Goal: Check status: Check status

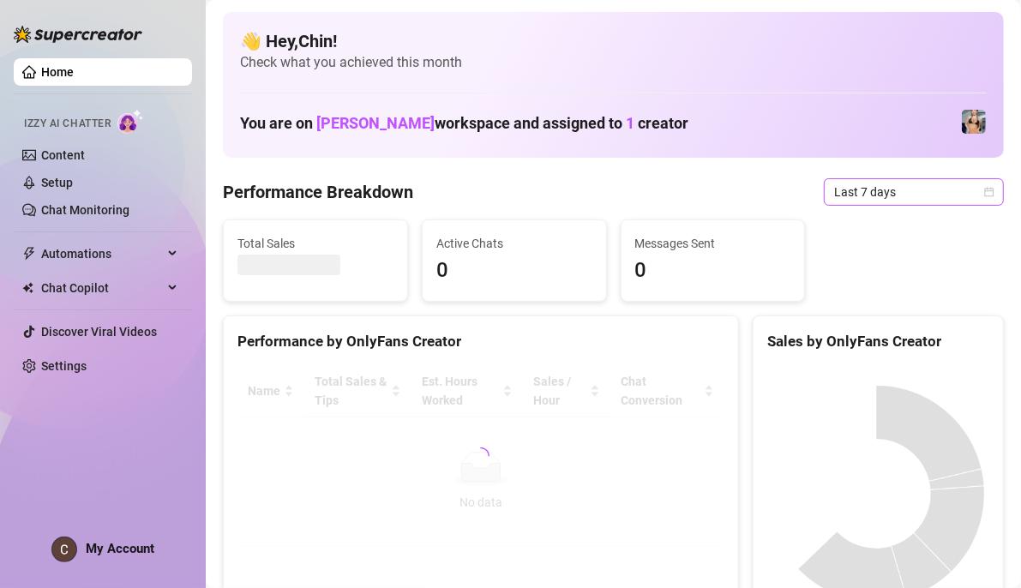
click at [984, 194] on icon "calendar" at bounding box center [989, 192] width 10 height 10
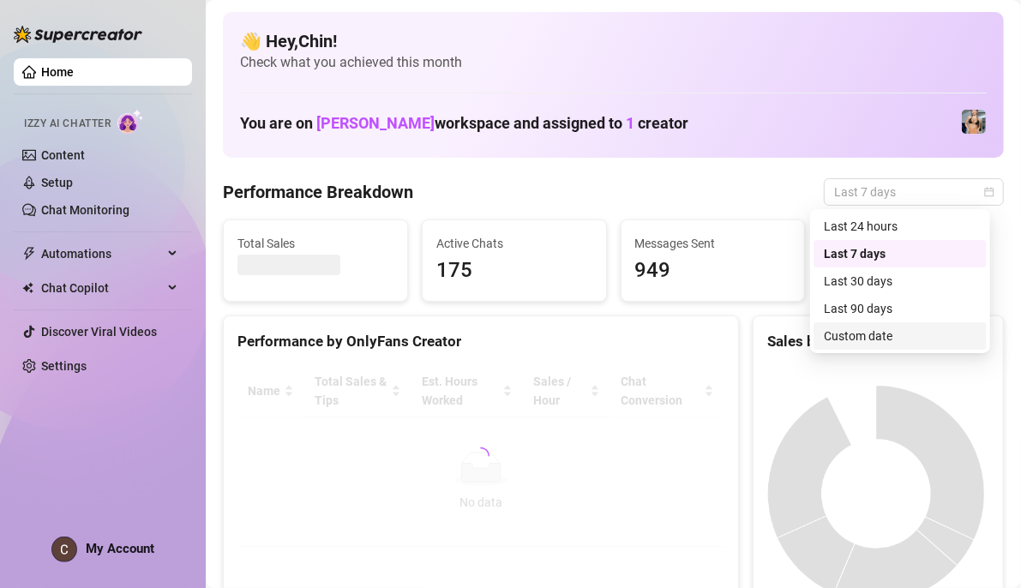
click at [898, 327] on div "Custom date" at bounding box center [900, 336] width 153 height 19
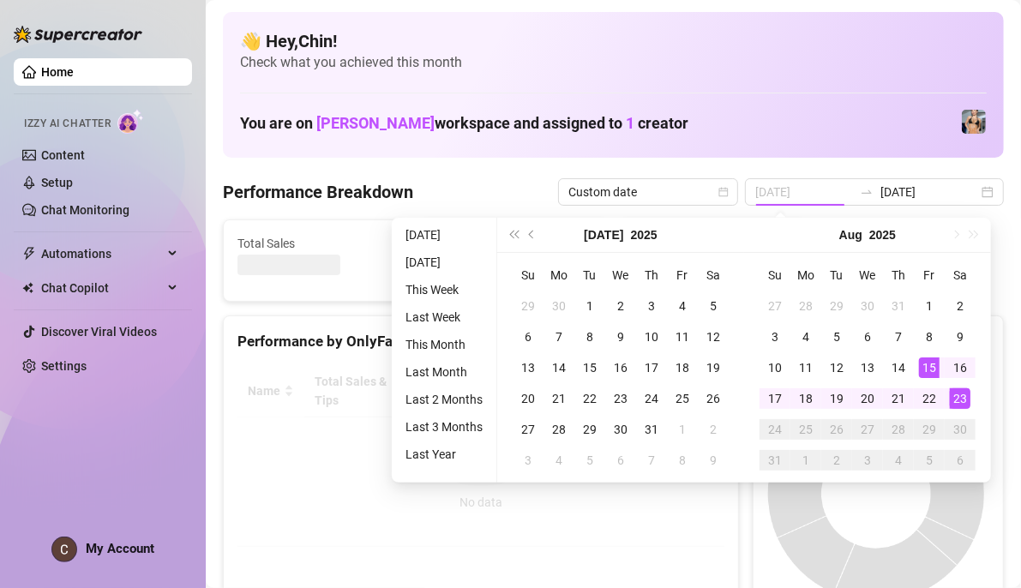
click at [934, 367] on div "15" at bounding box center [929, 367] width 21 height 21
click at [960, 401] on div "23" at bounding box center [960, 398] width 21 height 21
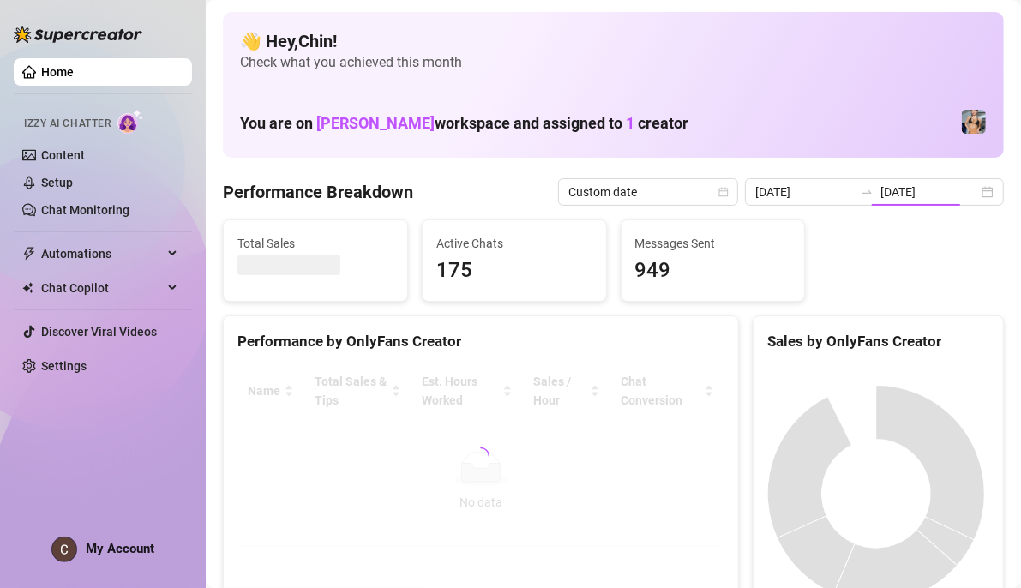
type input "2025-08-16"
